Goal: Navigation & Orientation: Go to known website

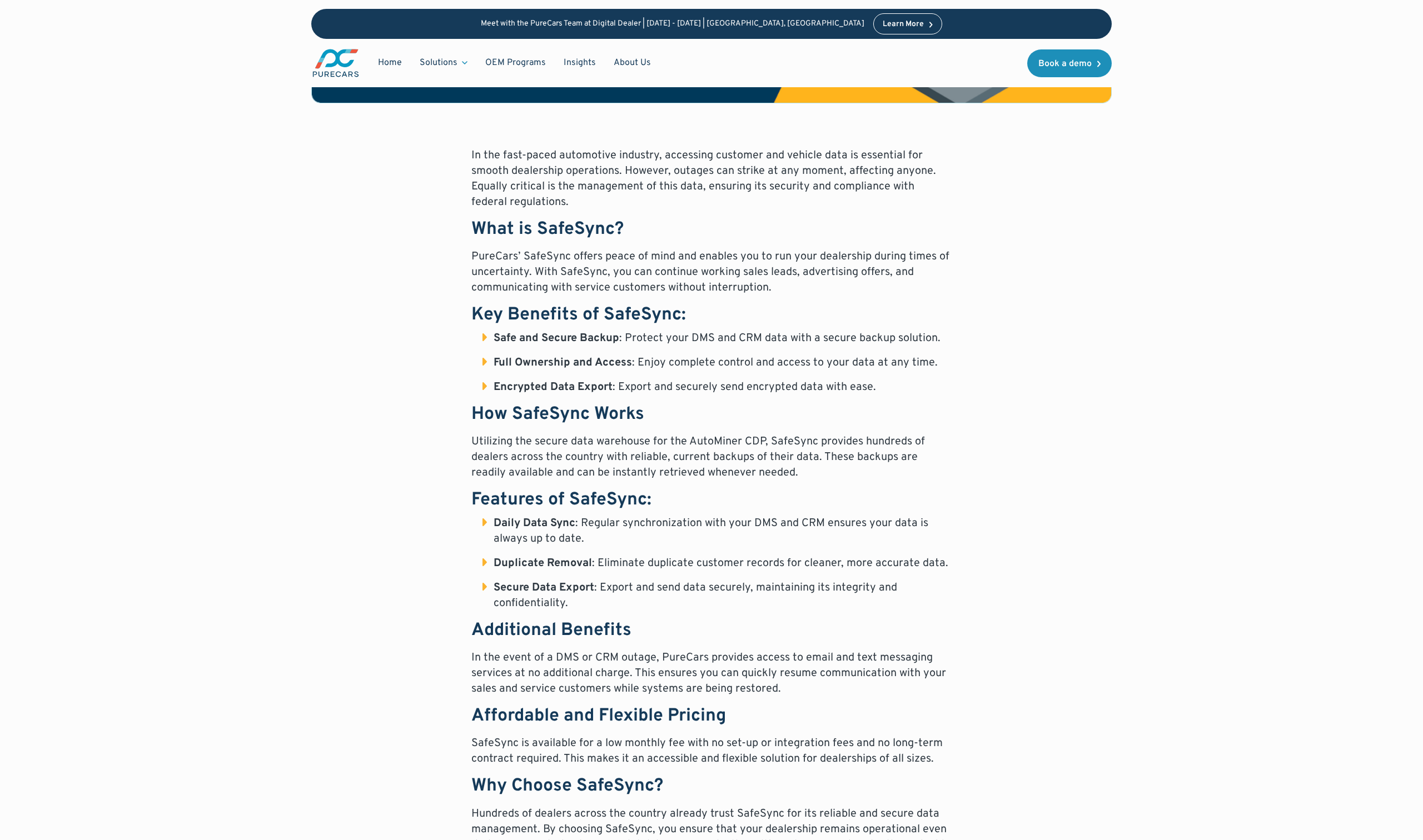
scroll to position [506, 0]
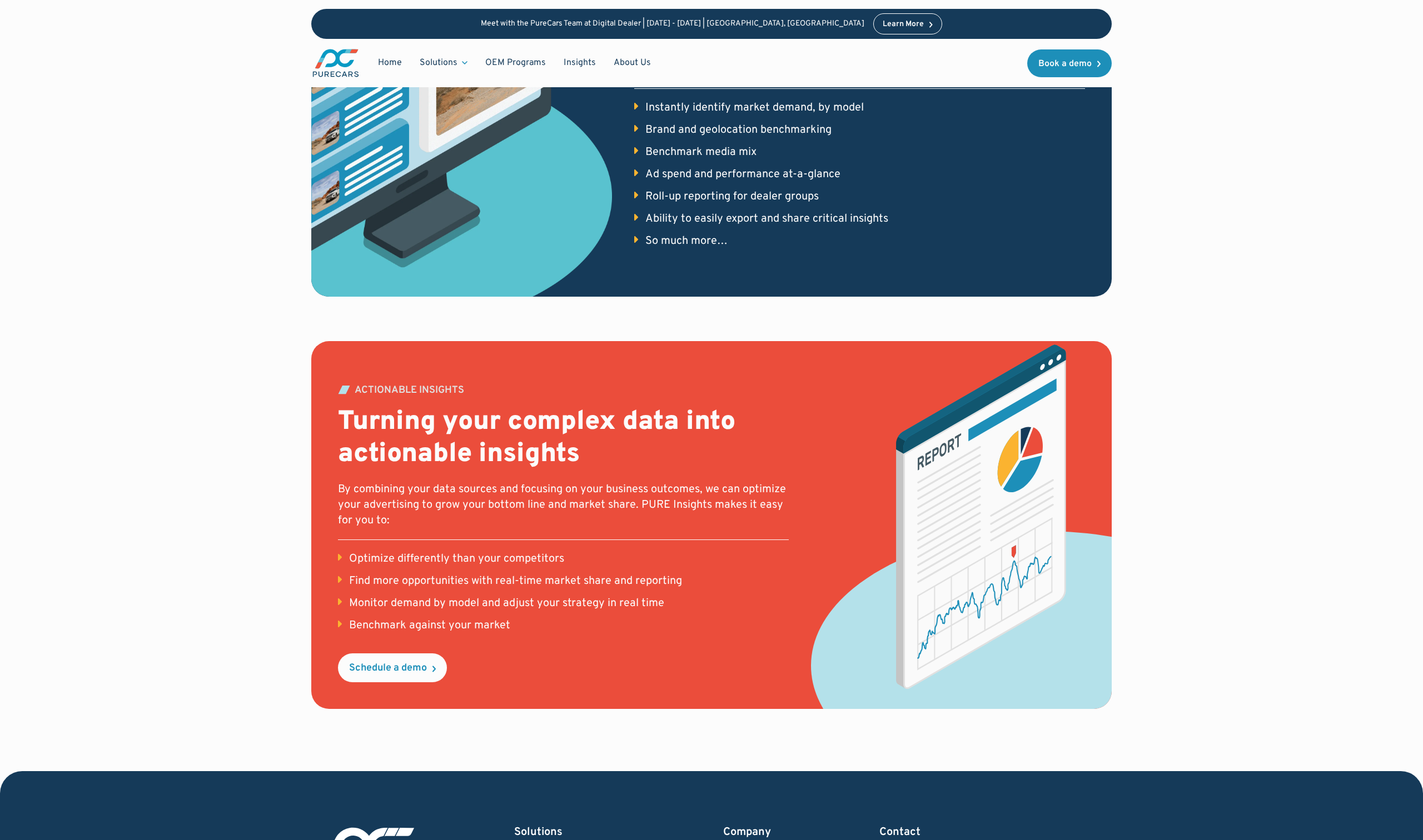
scroll to position [1258, 0]
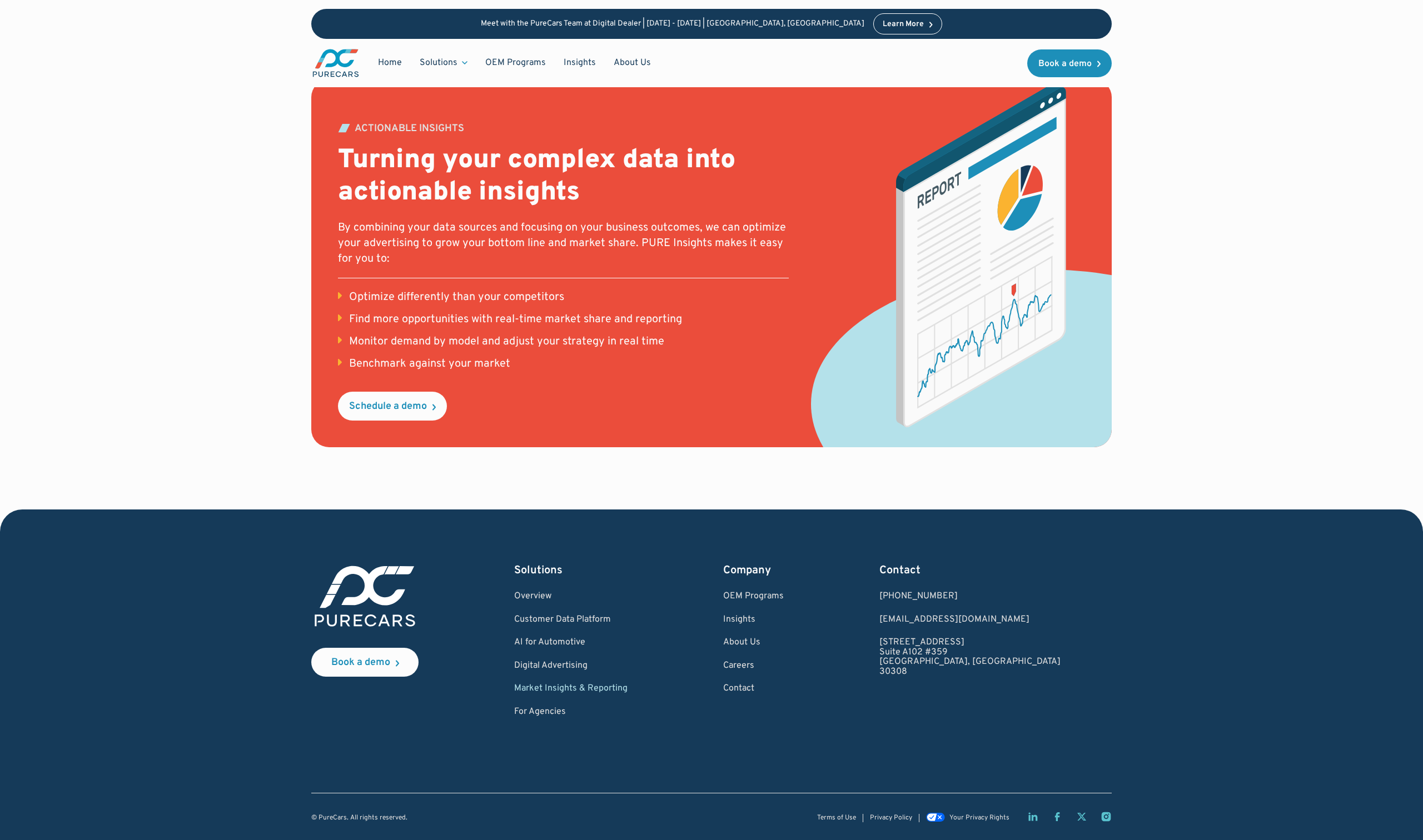
click at [383, 599] on img at bounding box center [366, 596] width 108 height 67
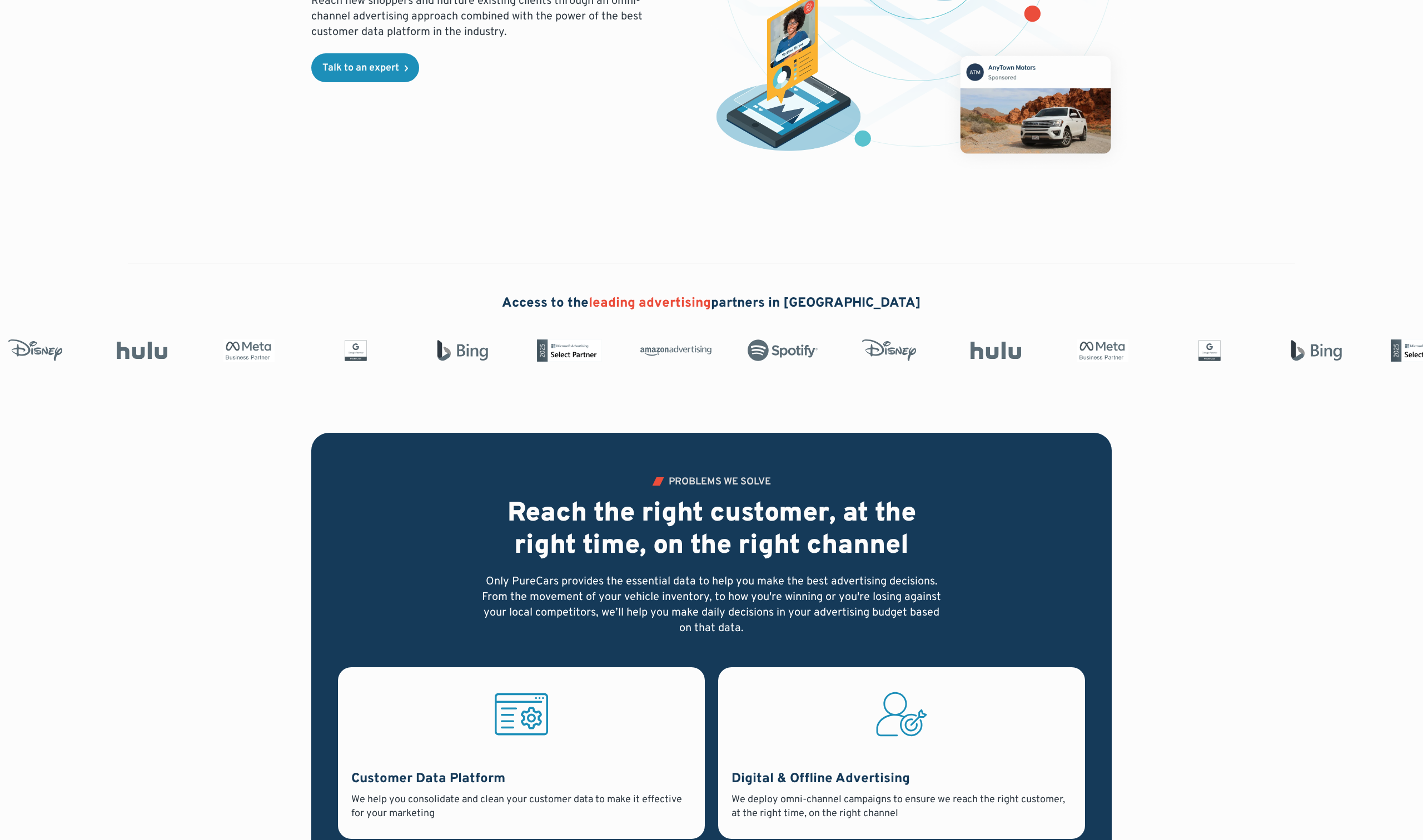
scroll to position [338, 0]
